Goal: Information Seeking & Learning: Learn about a topic

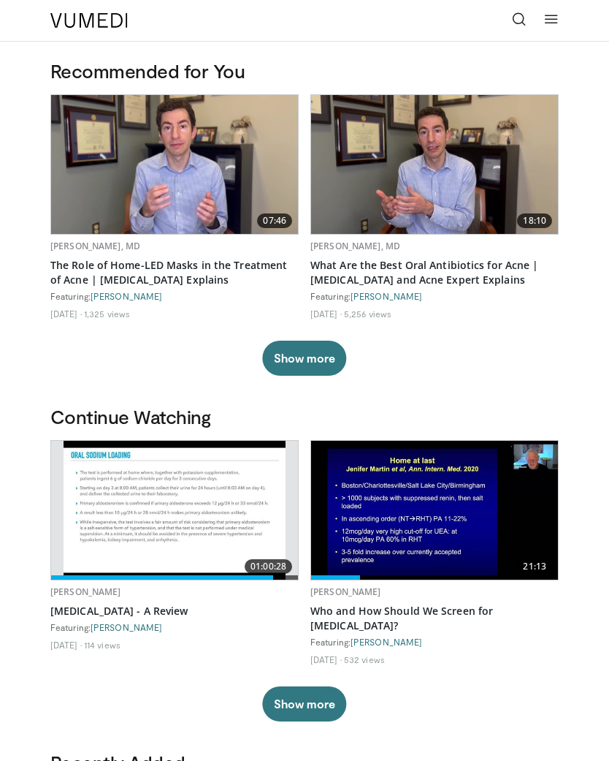
click at [522, 16] on icon at bounding box center [519, 19] width 15 height 15
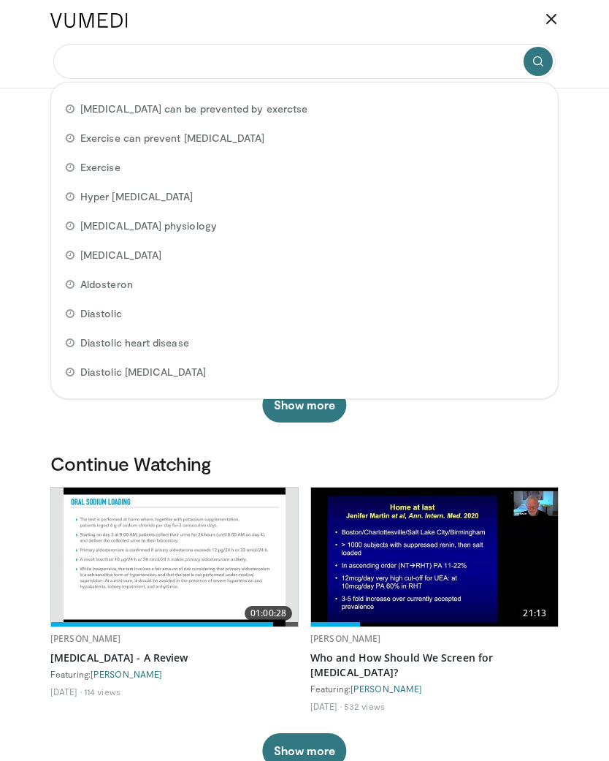
click at [187, 46] on input "Search topics, interventions" at bounding box center [304, 61] width 503 height 35
click at [186, 63] on input "Search topics, interventions" at bounding box center [304, 61] width 503 height 35
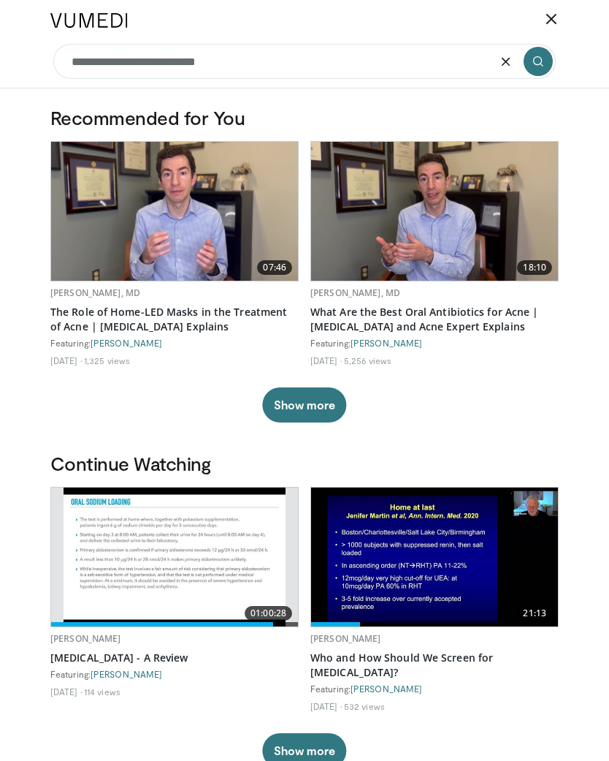
type input "**********"
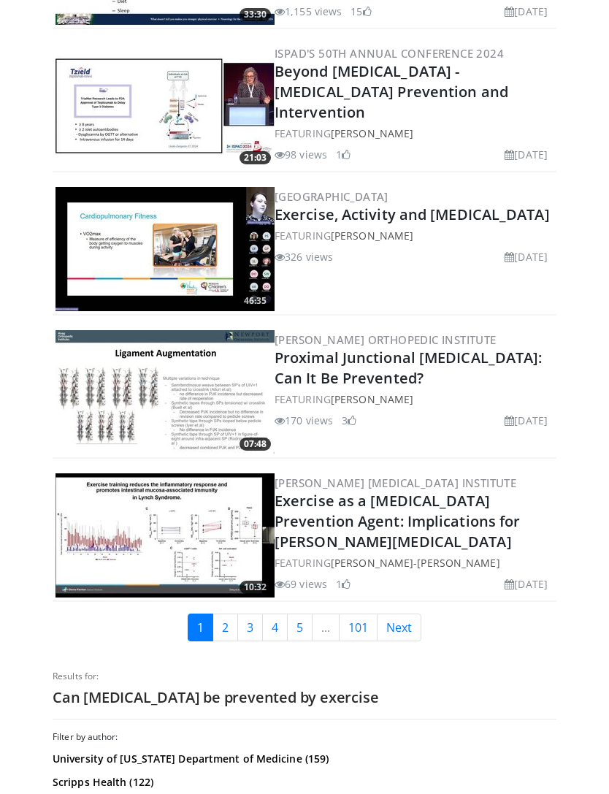
scroll to position [3434, 0]
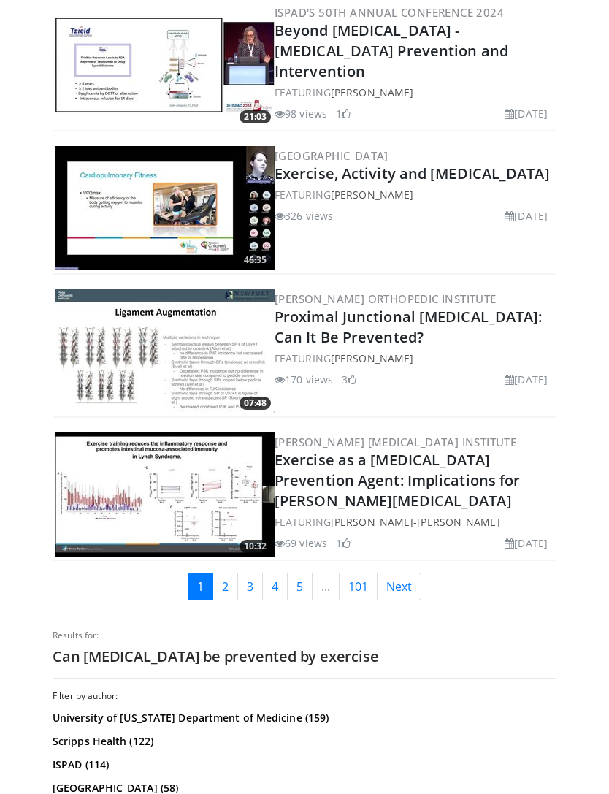
click at [400, 590] on link "Next" at bounding box center [399, 588] width 45 height 28
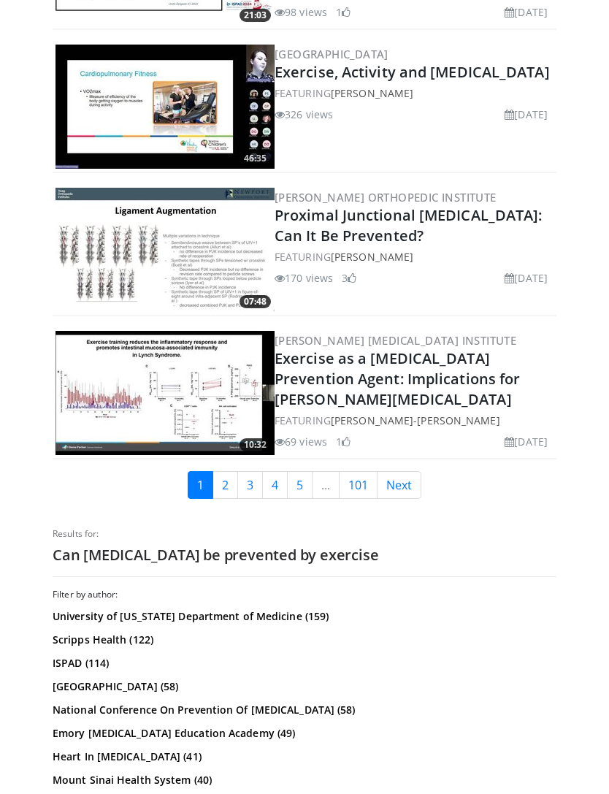
scroll to position [3543, 0]
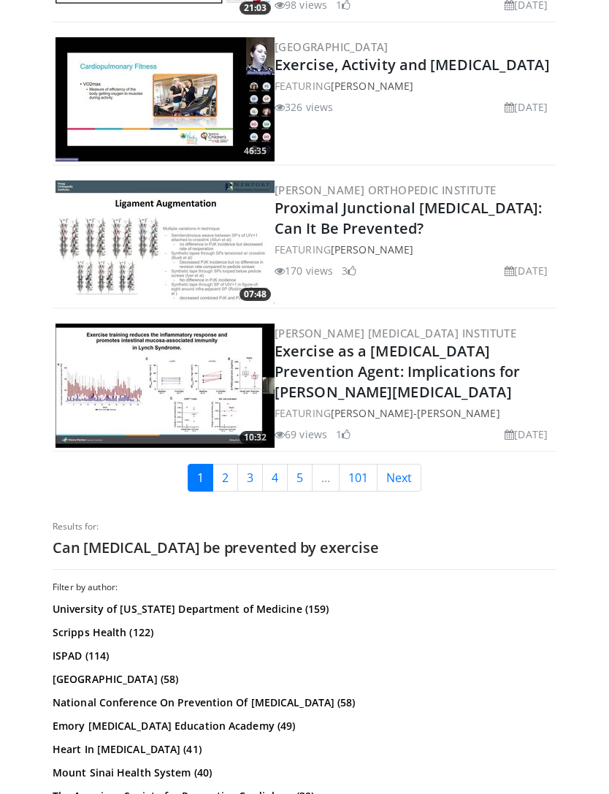
click at [420, 478] on link "Next" at bounding box center [399, 478] width 45 height 28
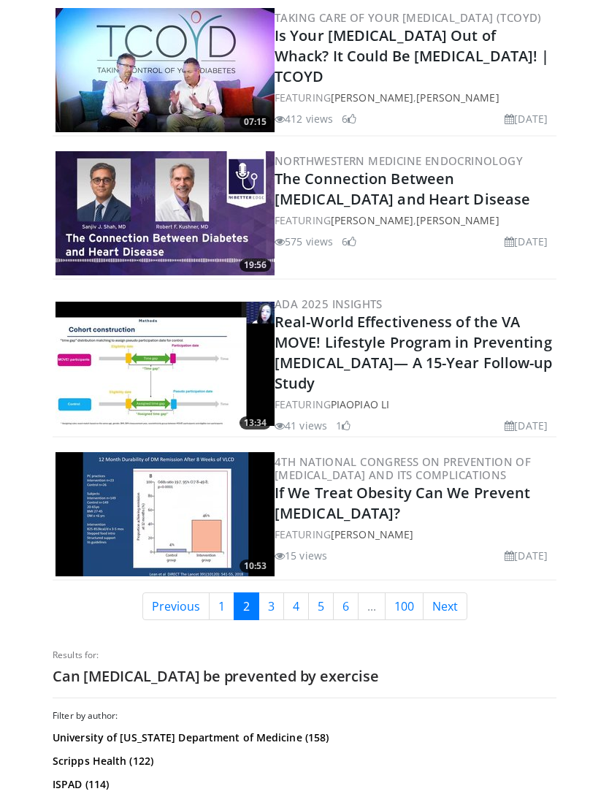
scroll to position [3570, 0]
click at [457, 593] on link "Next" at bounding box center [445, 607] width 45 height 28
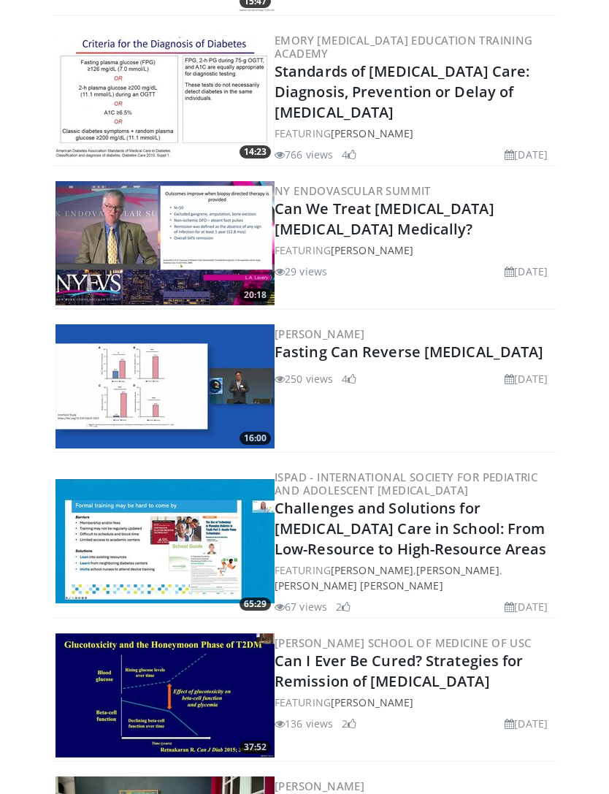
scroll to position [1242, 0]
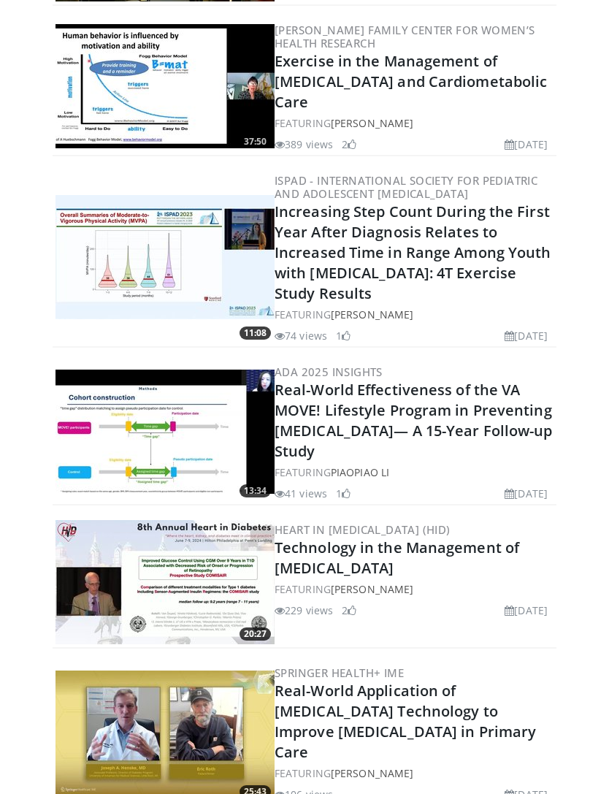
scroll to position [2952, 0]
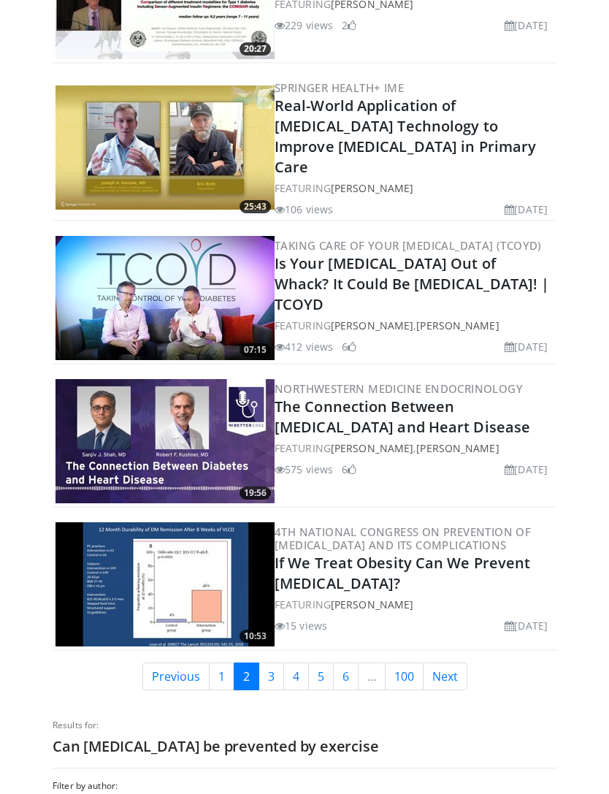
scroll to position [3512, 0]
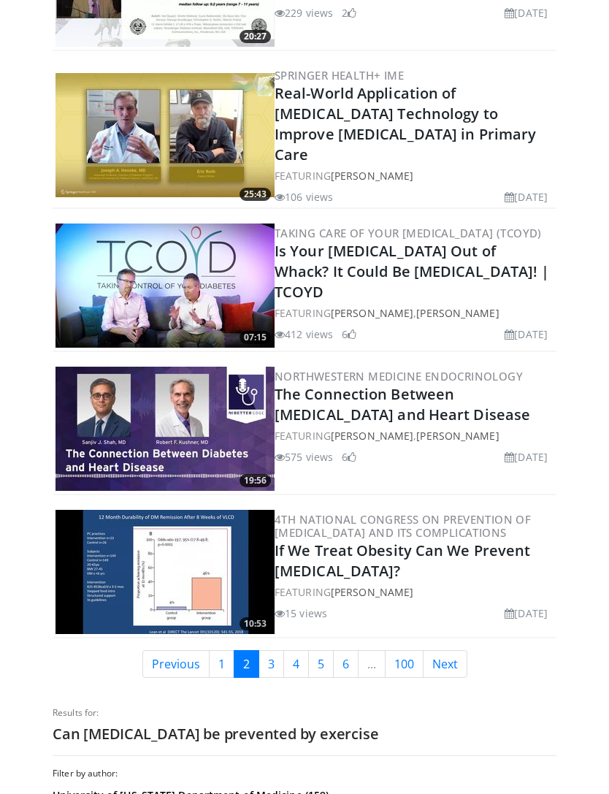
click at [457, 650] on link "Next" at bounding box center [445, 664] width 45 height 28
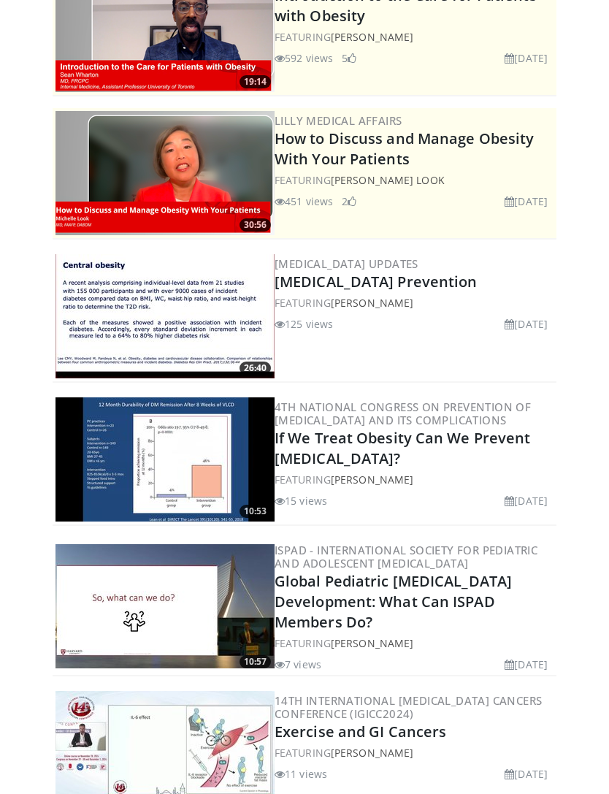
scroll to position [167, 0]
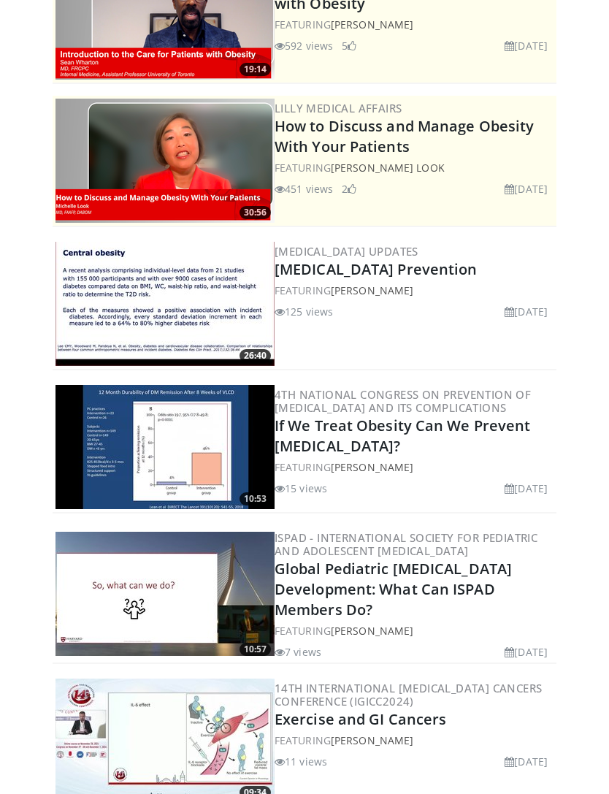
click at [492, 434] on link "If We Treat Obesity Can We Prevent Diabetes?" at bounding box center [403, 436] width 256 height 40
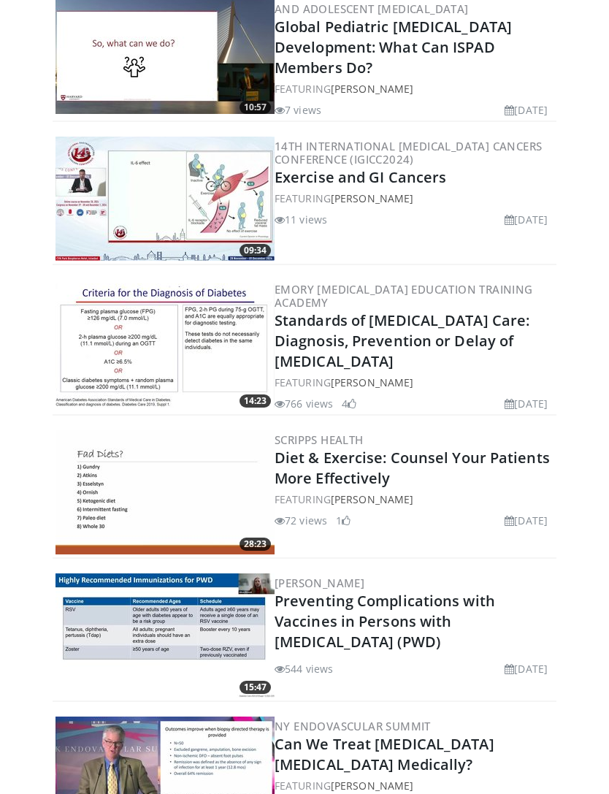
scroll to position [706, 0]
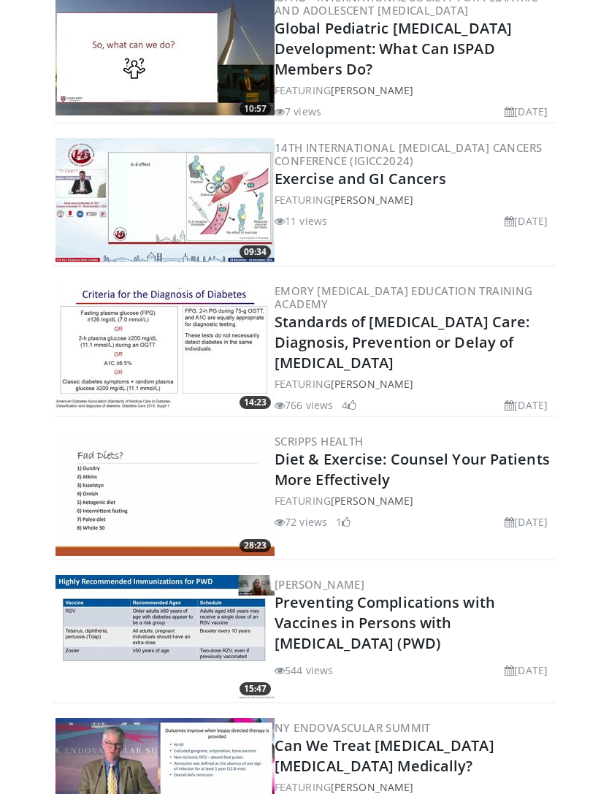
click at [517, 326] on link "Standards of Diabetes Care: Diagnosis, Prevention or Delay of Type 2 Diabetes" at bounding box center [402, 343] width 255 height 61
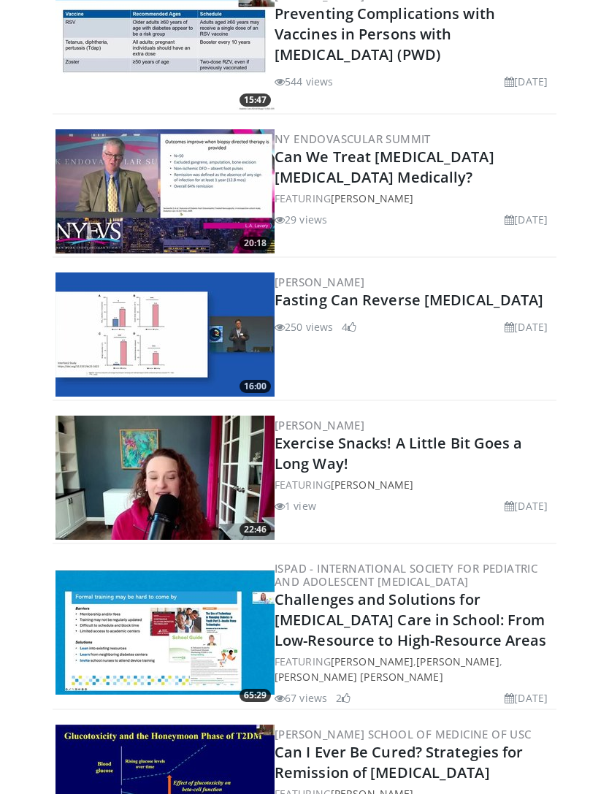
scroll to position [1296, 0]
click at [508, 300] on link "Fasting Can Reverse Type 2 Diabetes" at bounding box center [409, 300] width 269 height 20
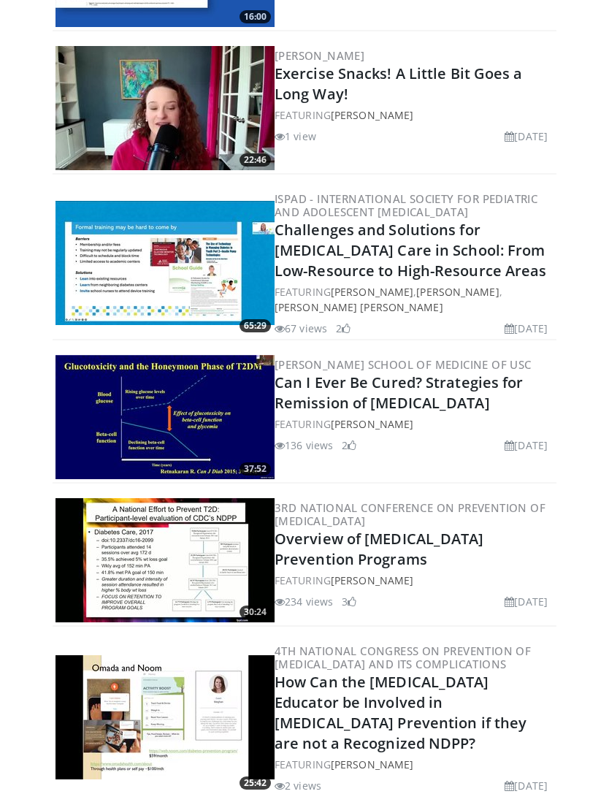
scroll to position [1707, 0]
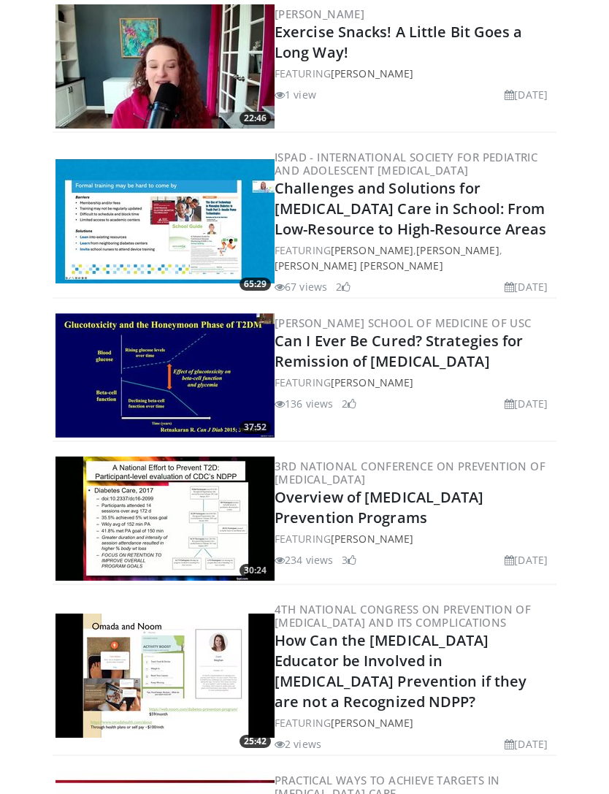
click at [461, 346] on link "Can I Ever Be Cured? Strategies for Remission of [MEDICAL_DATA]" at bounding box center [399, 351] width 249 height 40
